Goal: Task Accomplishment & Management: Manage account settings

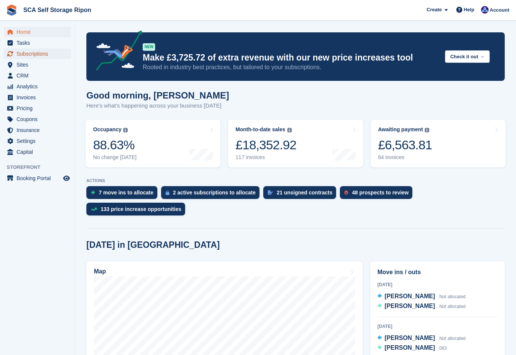
click at [47, 54] on span "Subscriptions" at bounding box center [39, 53] width 45 height 11
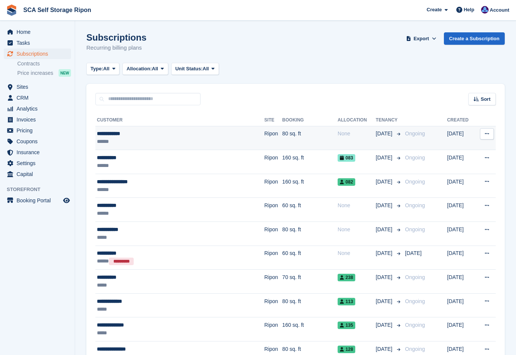
click at [264, 133] on td "Ripon" at bounding box center [273, 138] width 18 height 24
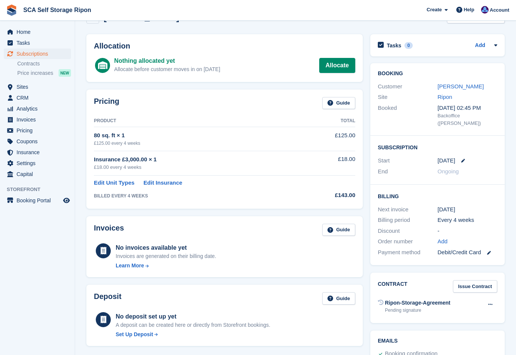
scroll to position [28, 0]
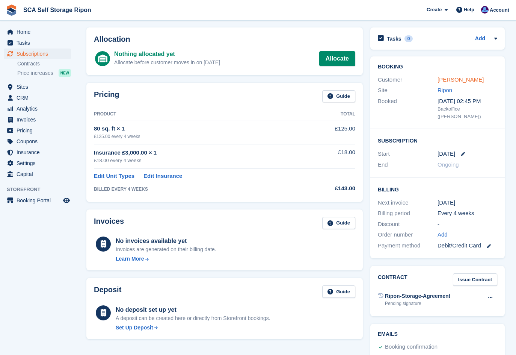
click at [452, 77] on link "[PERSON_NAME]" at bounding box center [461, 79] width 46 height 6
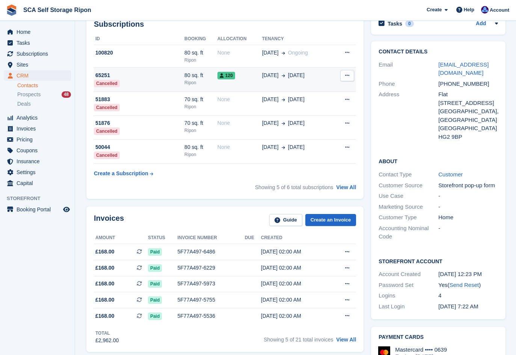
scroll to position [113, 0]
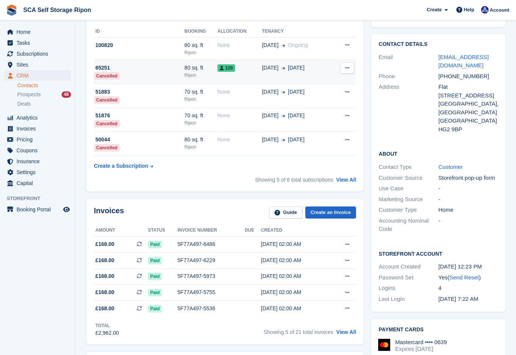
click at [256, 73] on td "120" at bounding box center [239, 72] width 45 height 24
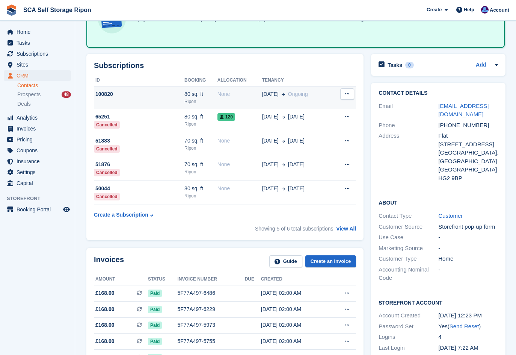
scroll to position [56, 0]
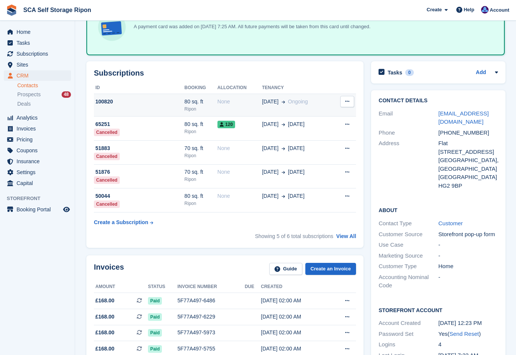
click at [245, 109] on td "None" at bounding box center [239, 105] width 45 height 23
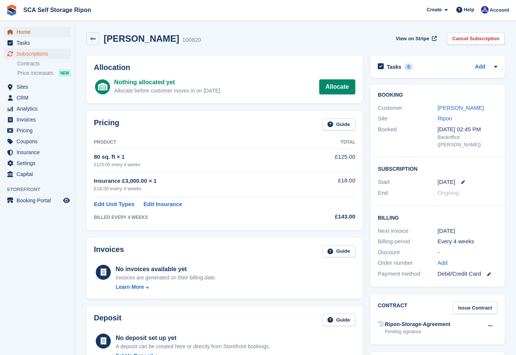
click at [26, 35] on span "Home" at bounding box center [39, 32] width 45 height 11
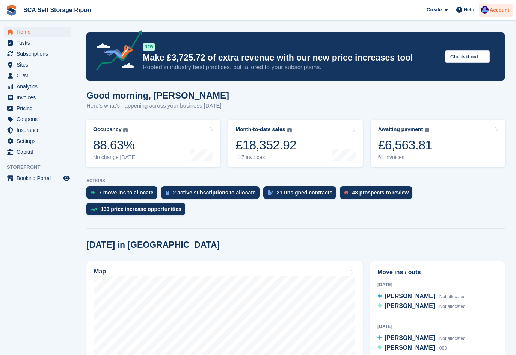
click at [503, 5] on div "Account" at bounding box center [495, 10] width 33 height 13
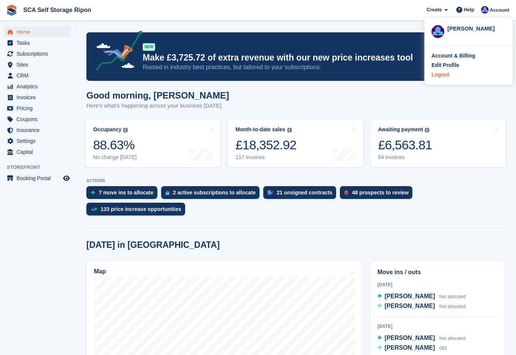
click at [441, 74] on div "Logout" at bounding box center [441, 75] width 18 height 8
